Goal: Transaction & Acquisition: Purchase product/service

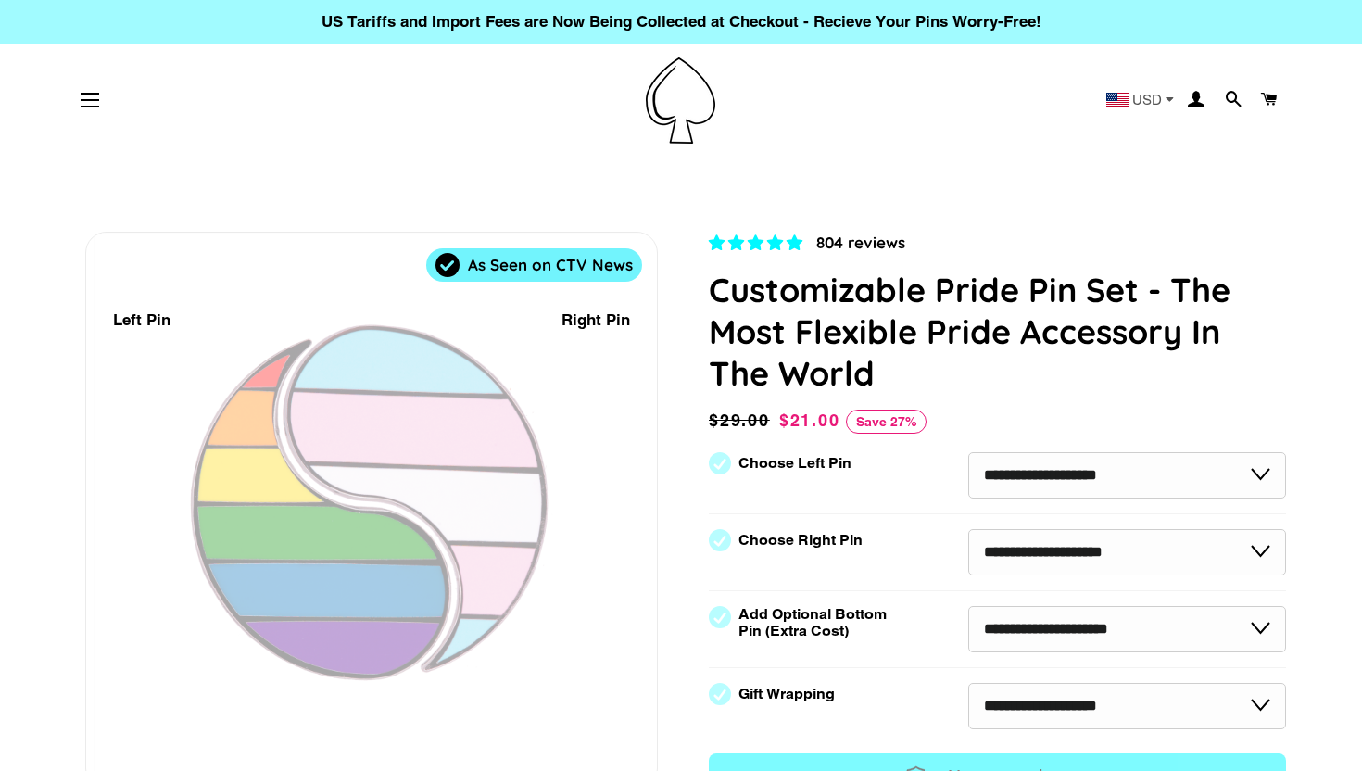
select select "**********"
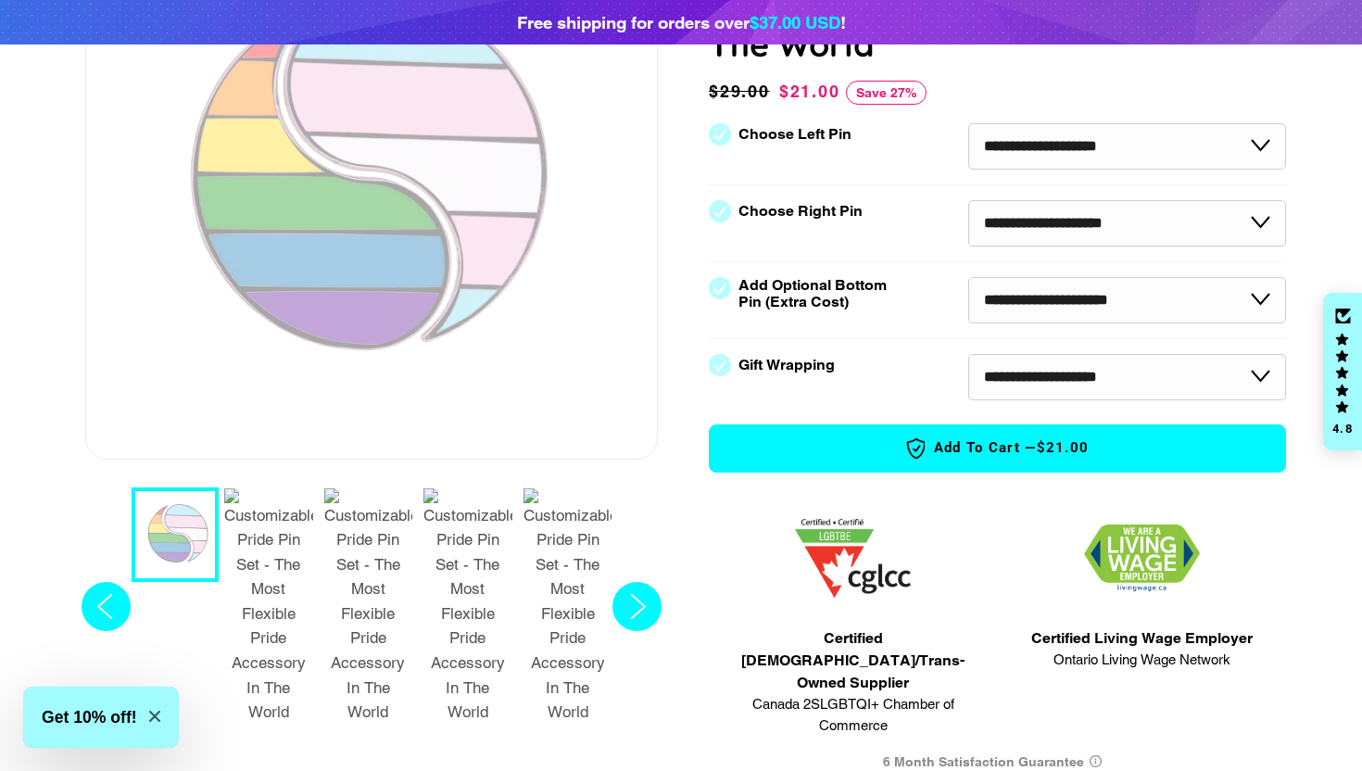
scroll to position [375, 0]
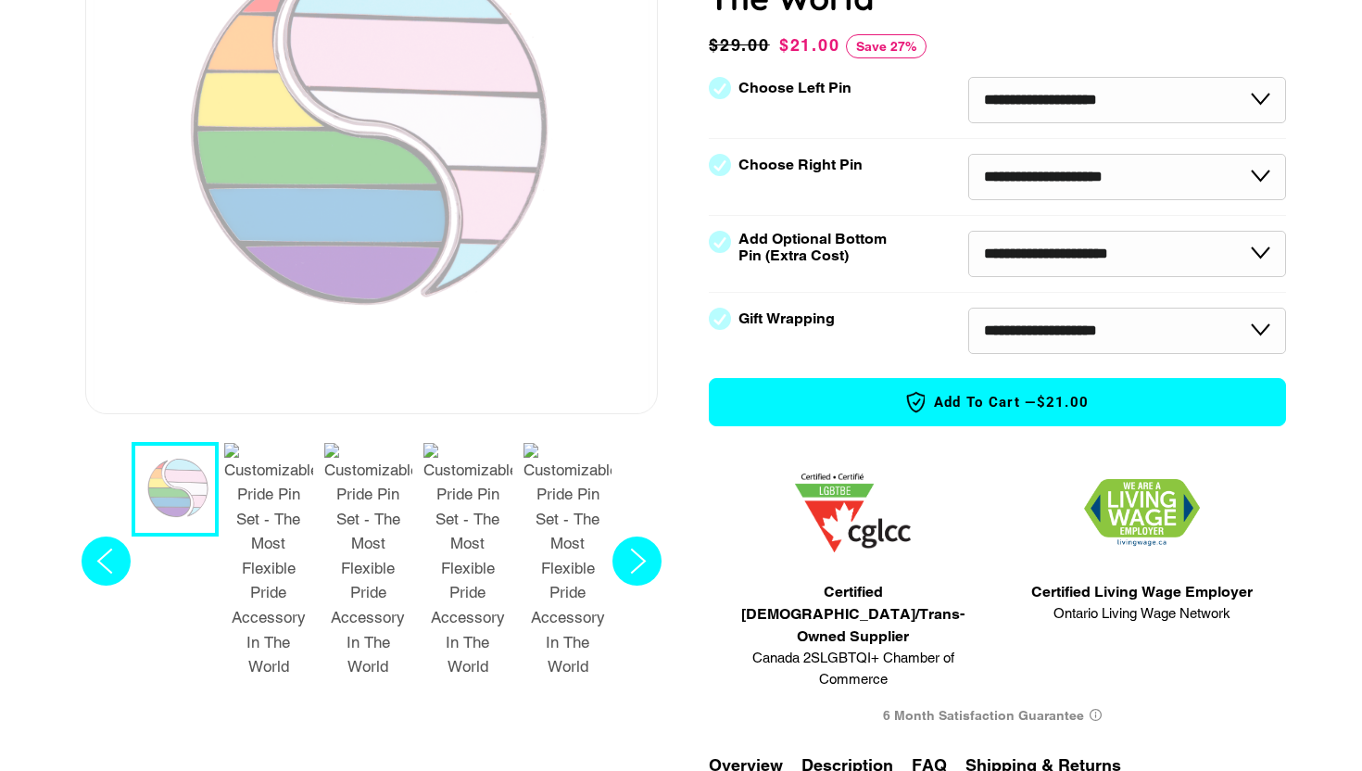
select select "**********"
